Goal: Information Seeking & Learning: Learn about a topic

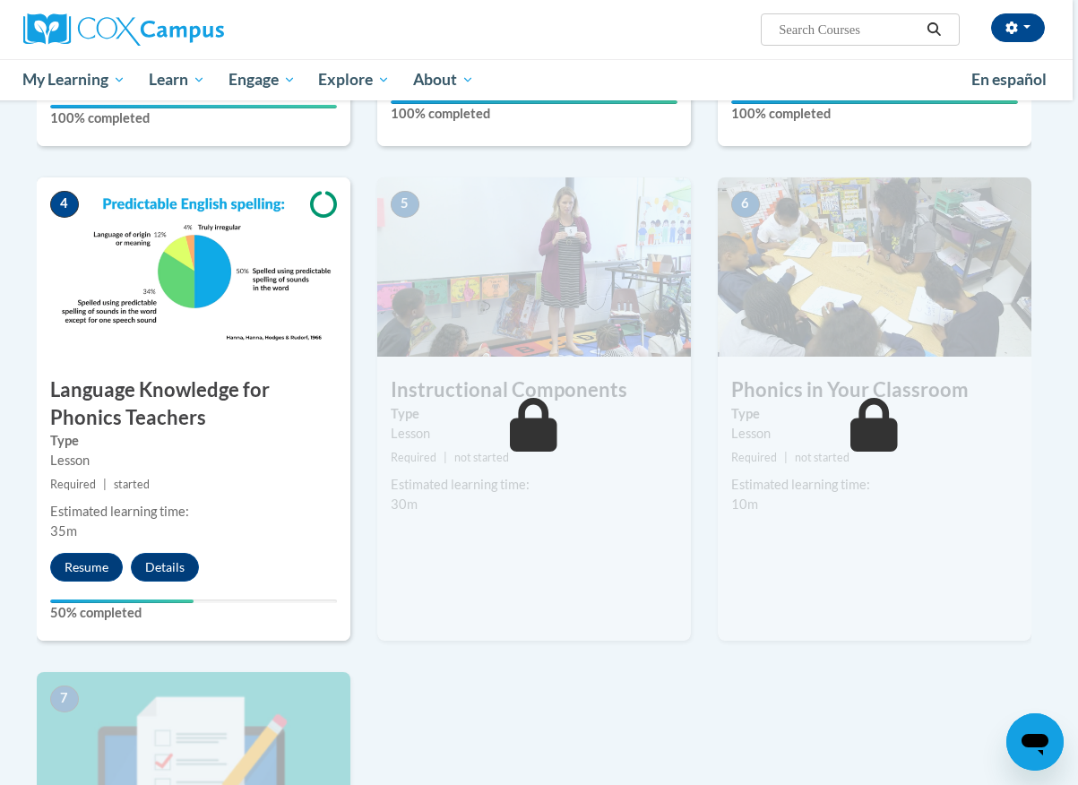
scroll to position [798, 4]
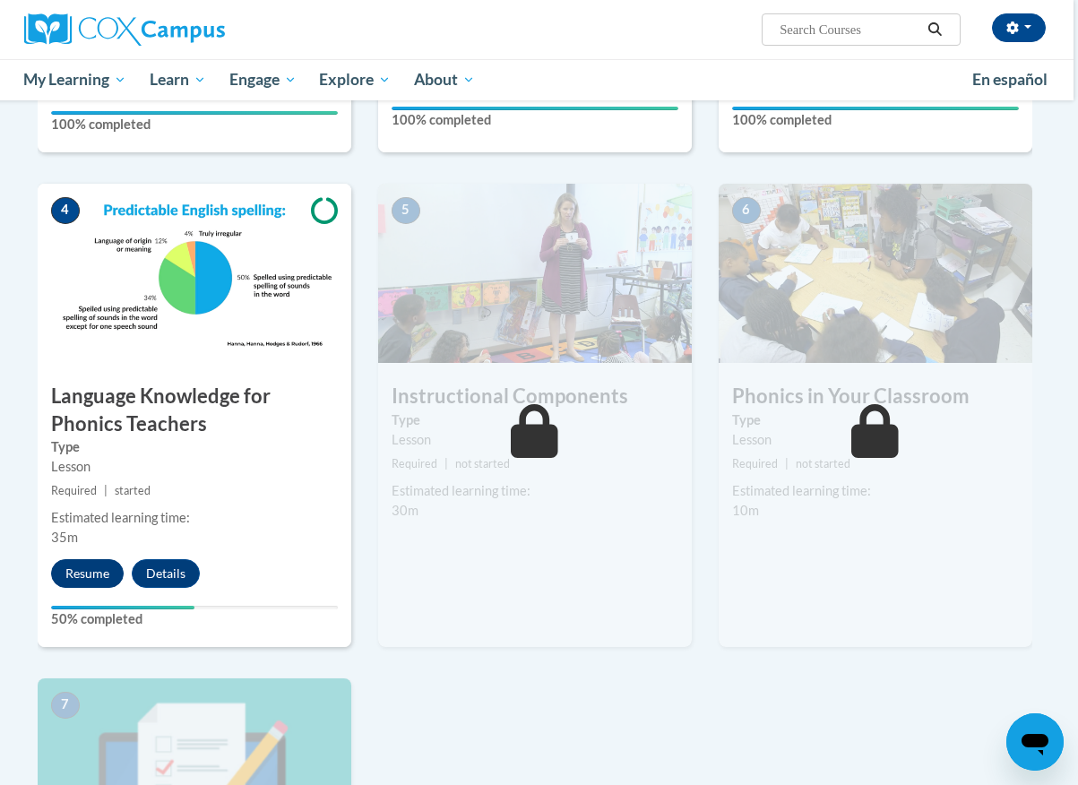
click at [92, 566] on button "Resume" at bounding box center [87, 573] width 73 height 29
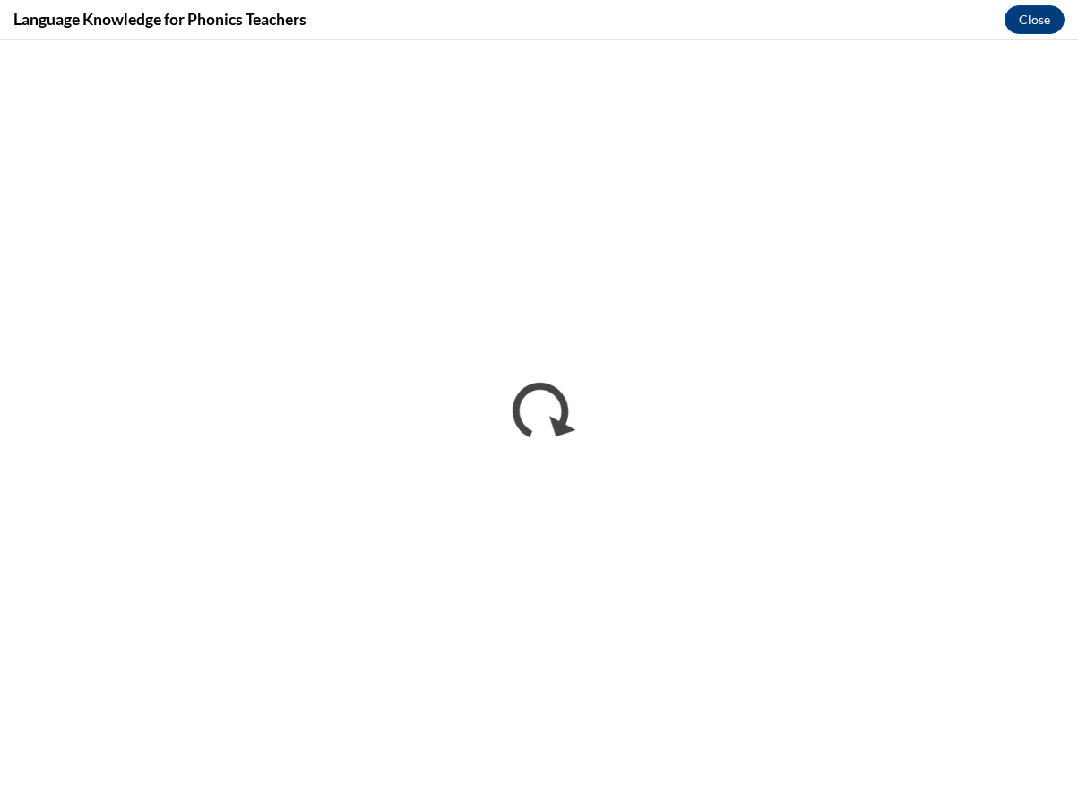
scroll to position [0, 0]
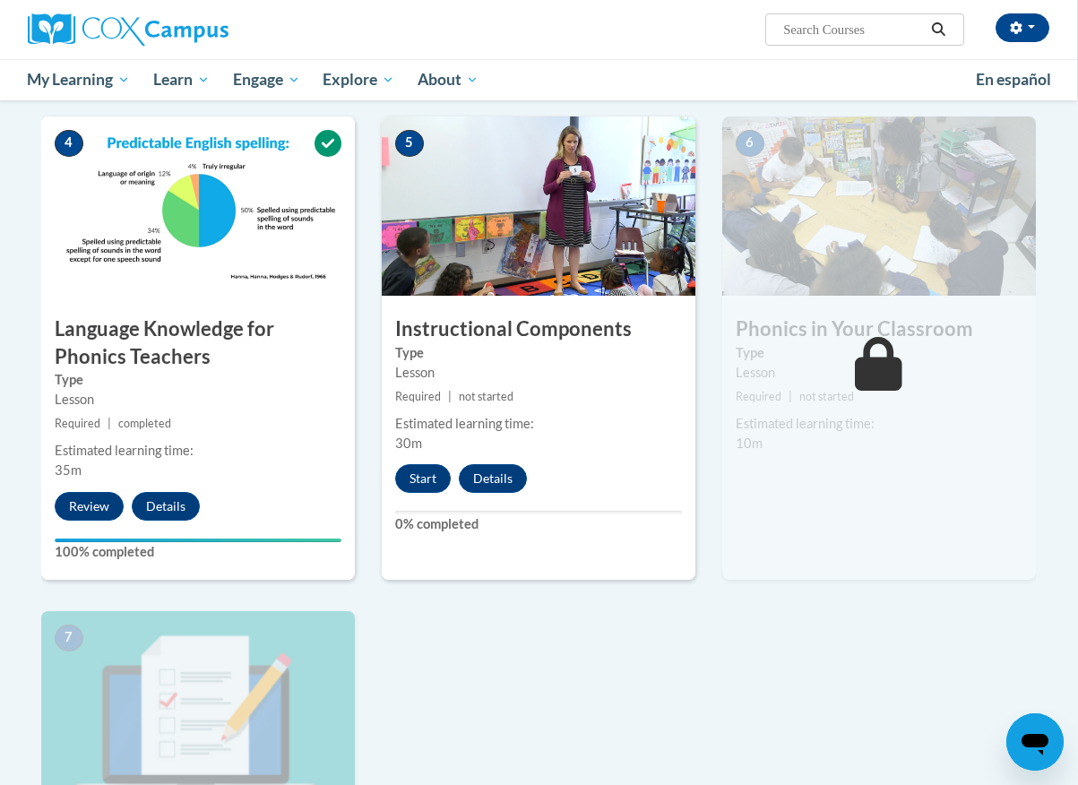
scroll to position [879, 0]
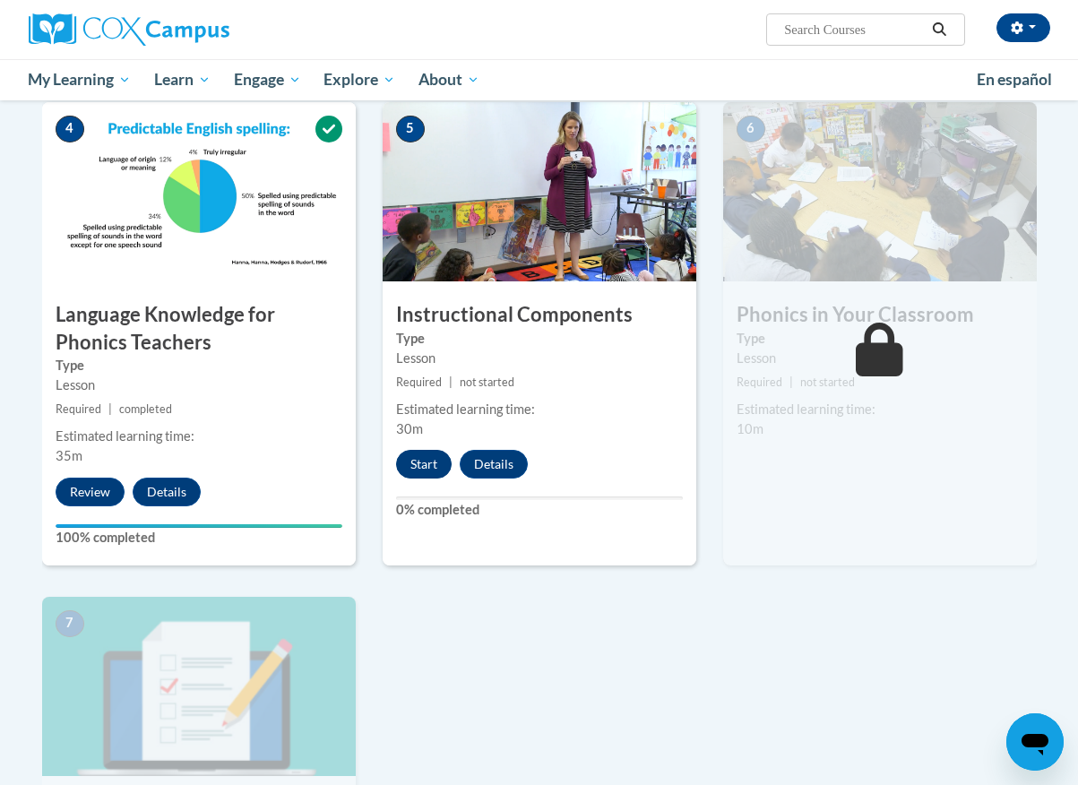
click at [436, 455] on button "Start" at bounding box center [424, 464] width 56 height 29
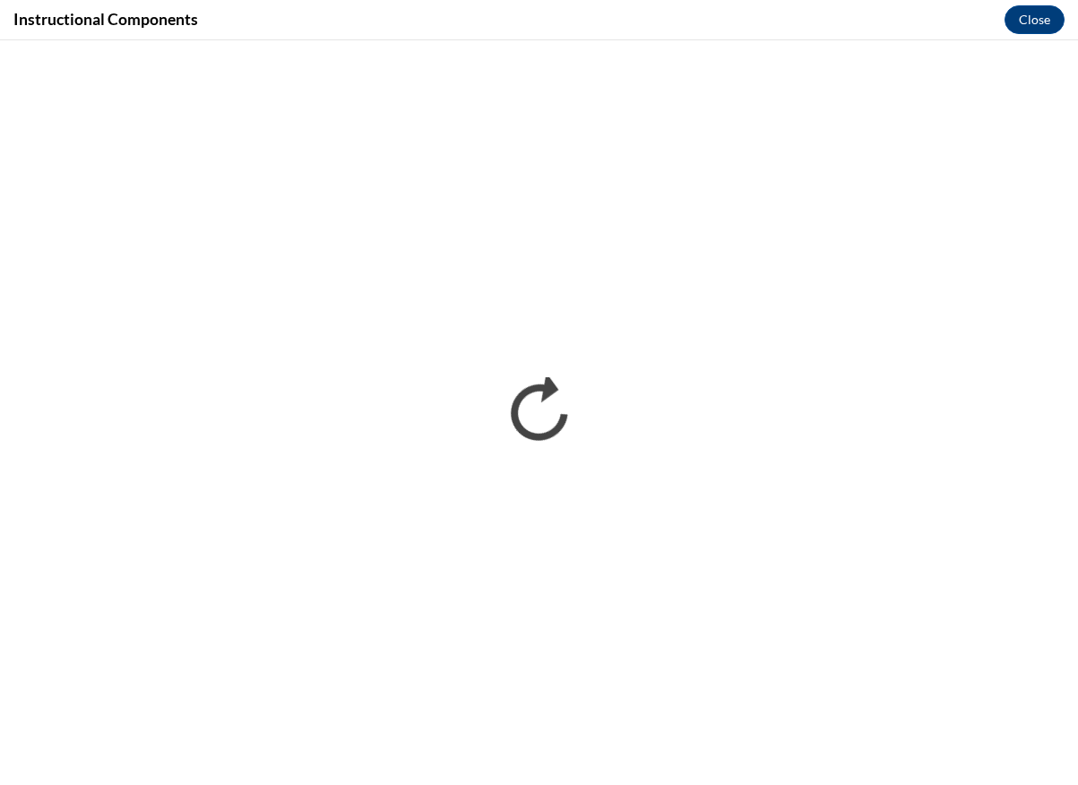
scroll to position [0, 0]
